Goal: Task Accomplishment & Management: Complete application form

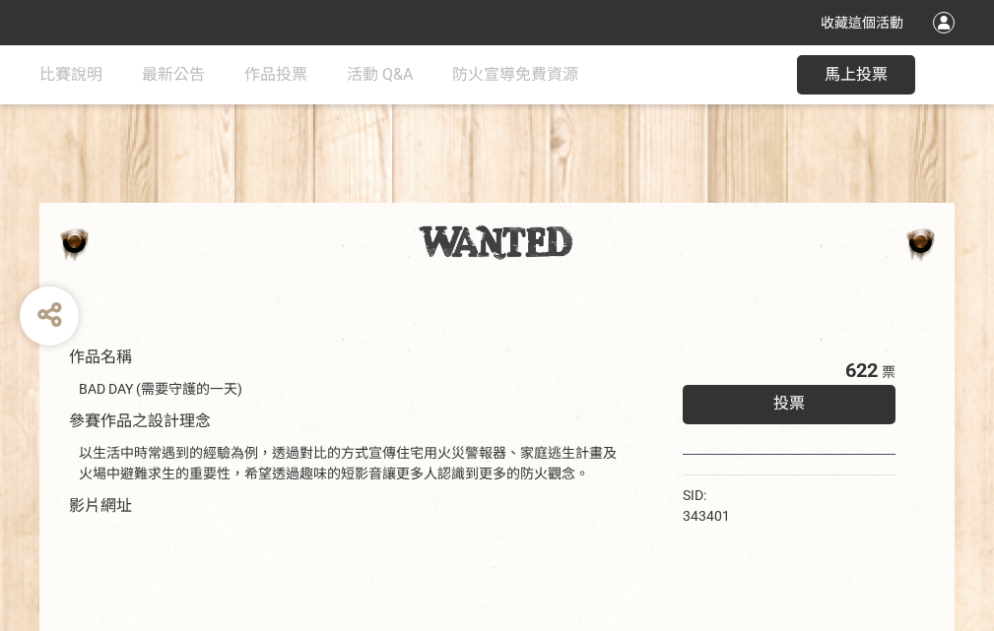
click at [946, 41] on div "收藏這個活動" at bounding box center [497, 22] width 994 height 45
click at [615, 194] on div "作品名稱 BAD DAY (需要守護的一天) 參賽作品之設計理念 以生活中時常遇到的經驗為例，透過對比的方式宣傳住宅用火災警報器、家庭逃生計畫及火場中避難求生…" at bounding box center [497, 459] width 994 height 828
click at [784, 399] on span "投票" at bounding box center [789, 403] width 32 height 19
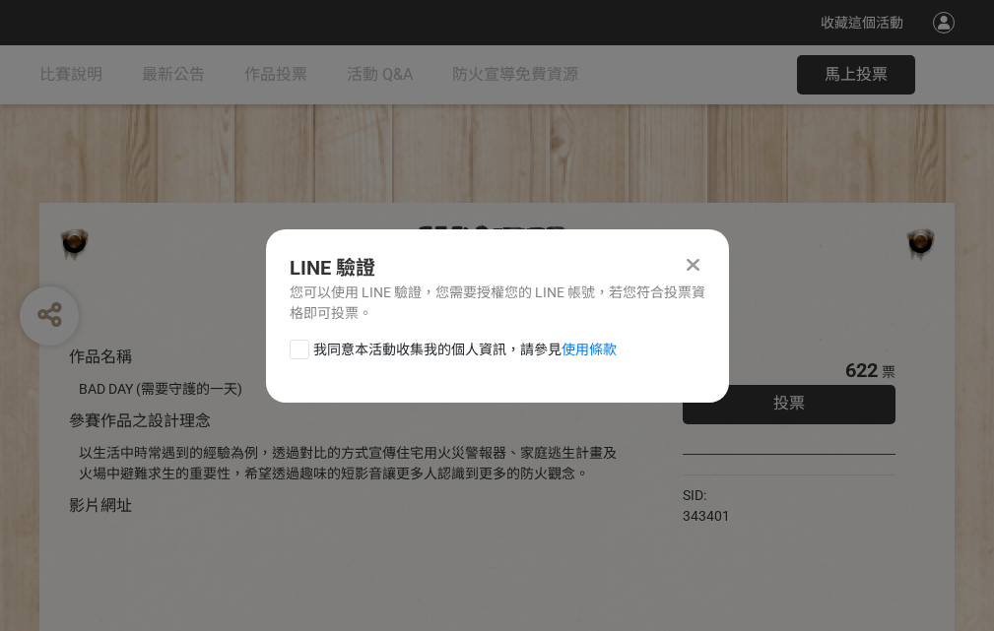
click at [297, 346] on div at bounding box center [300, 350] width 20 height 20
checkbox input "true"
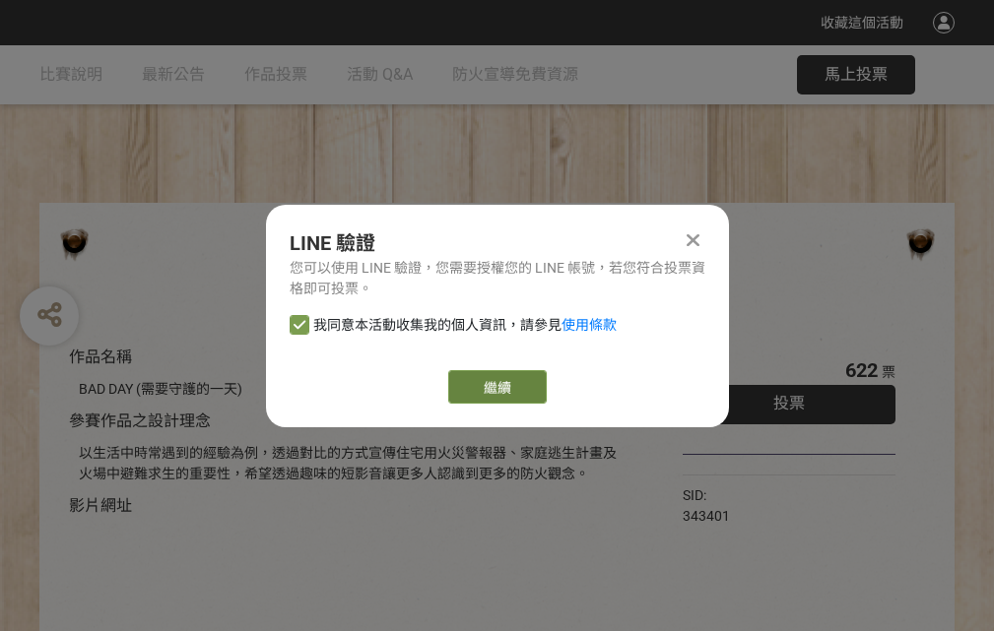
click at [495, 387] on link "繼續" at bounding box center [497, 386] width 98 height 33
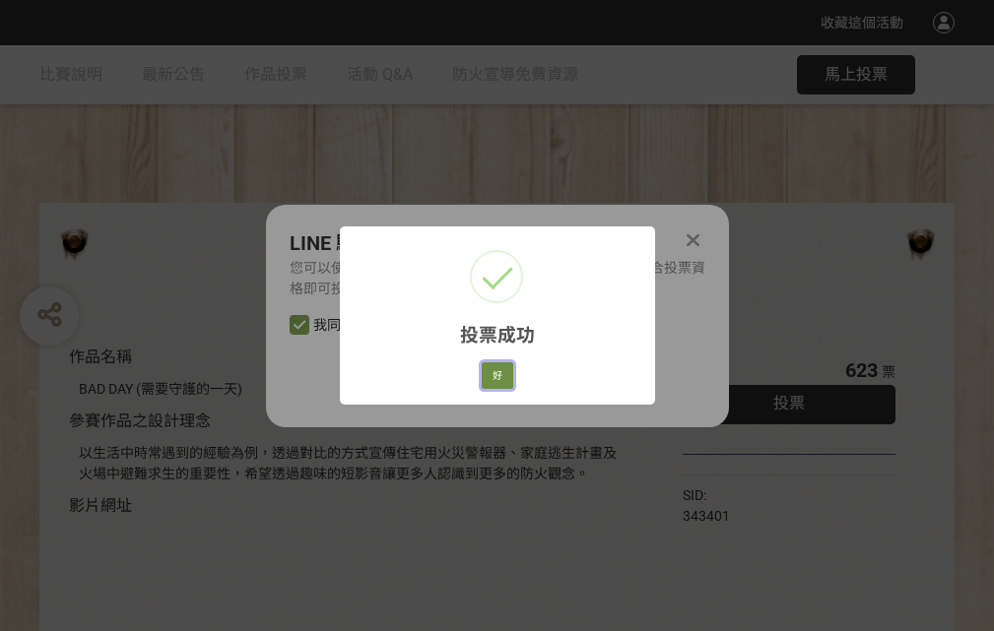
click at [491, 372] on button "好" at bounding box center [498, 376] width 32 height 28
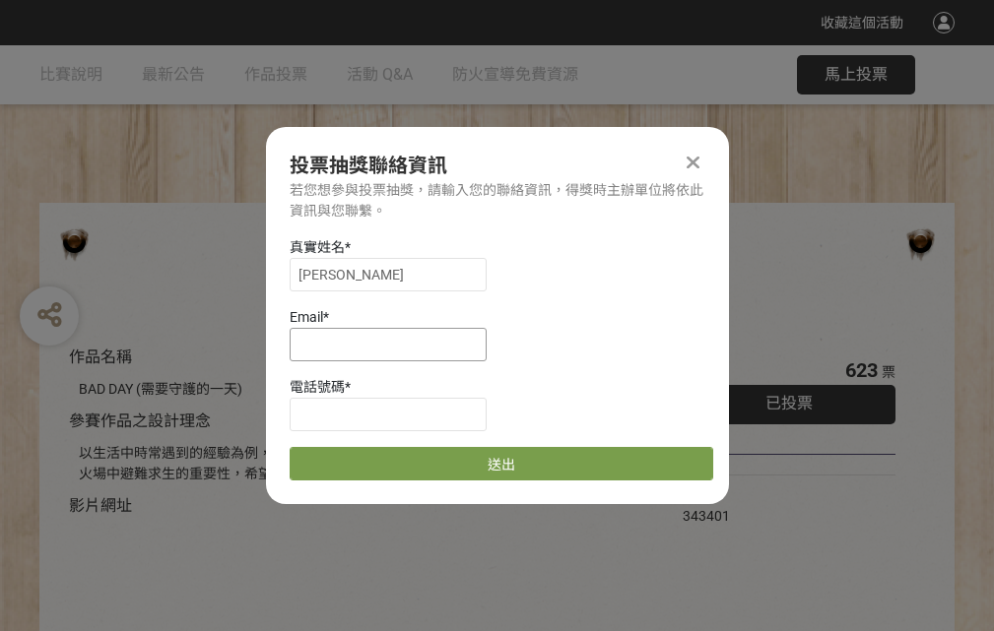
click at [394, 344] on input at bounding box center [388, 344] width 197 height 33
type input "[EMAIL_ADDRESS][DOMAIN_NAME]"
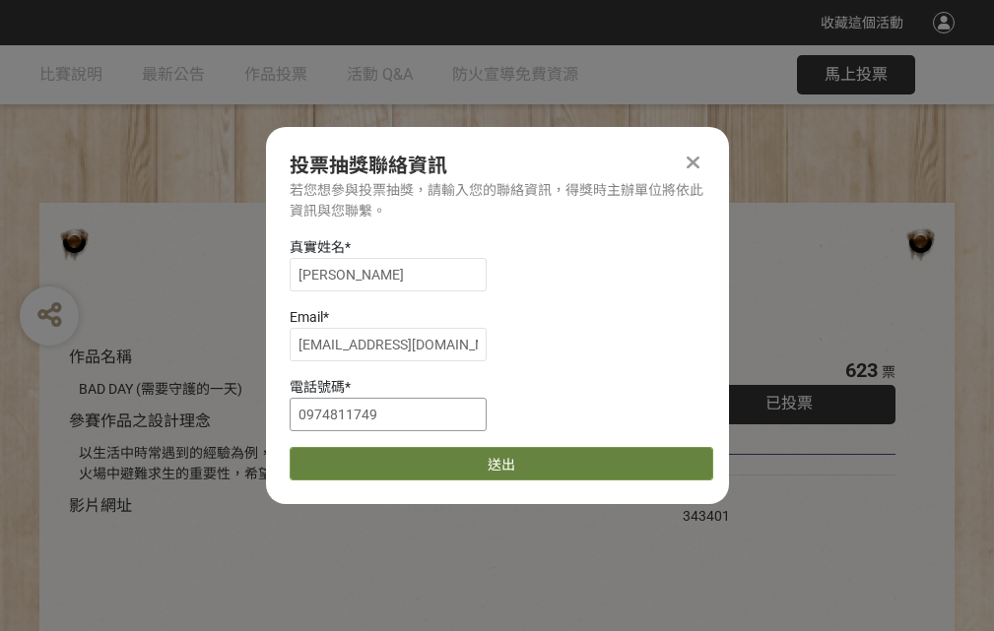
type input "0974811749"
click at [346, 457] on button "送出" at bounding box center [501, 463] width 423 height 33
